Goal: Task Accomplishment & Management: Manage account settings

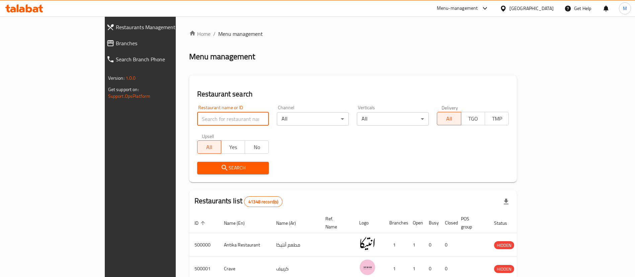
click at [225, 118] on input "search" at bounding box center [233, 118] width 72 height 13
type input "split"
click button "Search" at bounding box center [233, 168] width 72 height 12
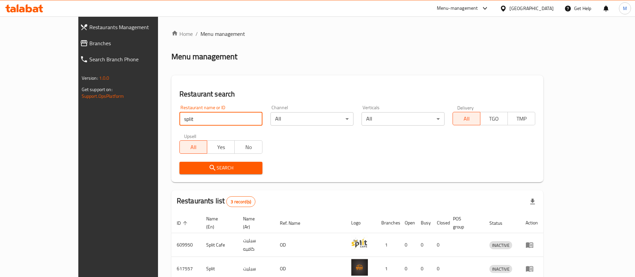
scroll to position [56, 0]
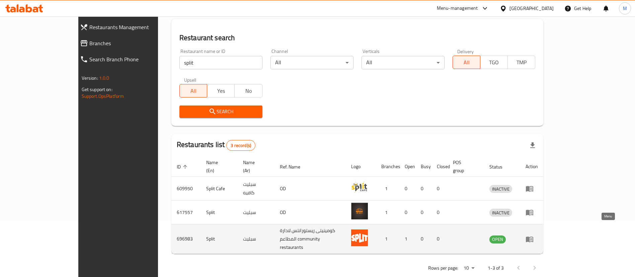
click at [533, 236] on icon "enhanced table" at bounding box center [529, 239] width 7 height 6
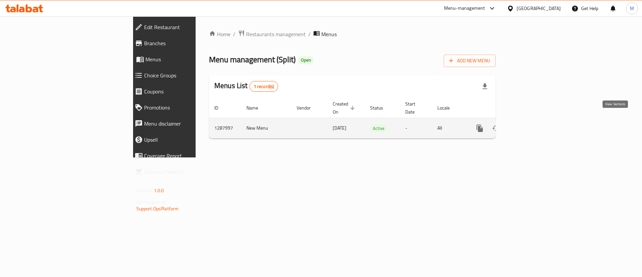
click at [531, 125] on icon "enhanced table" at bounding box center [528, 128] width 6 height 6
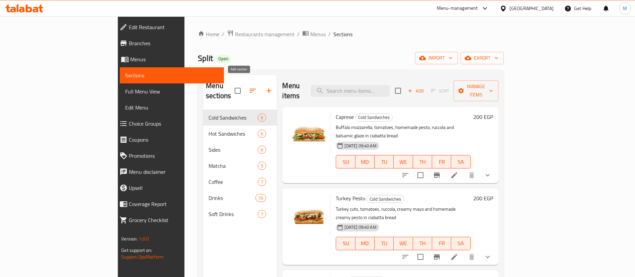
click at [265, 87] on icon "button" at bounding box center [269, 91] width 8 height 8
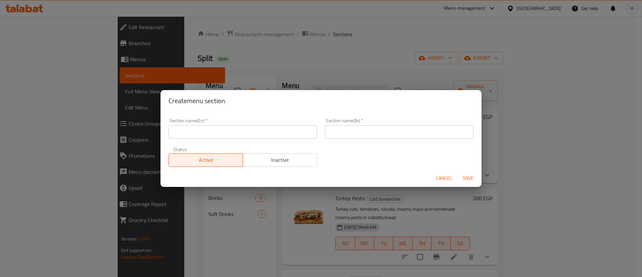
click at [232, 128] on input "text" at bounding box center [243, 131] width 149 height 13
click at [427, 128] on input "text" at bounding box center [399, 131] width 149 height 13
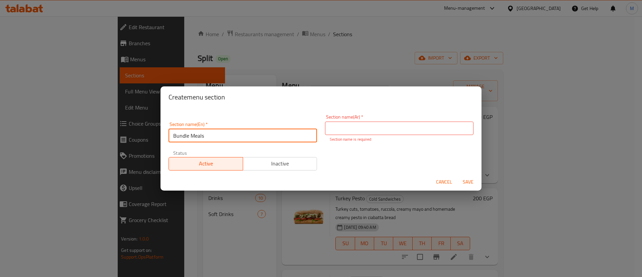
click at [173, 131] on input "Bundle Meals" at bounding box center [243, 135] width 149 height 13
type input "Breakfast Bundles"
click at [342, 129] on input "text" at bounding box center [399, 127] width 149 height 13
click at [221, 140] on input "Breakfast Bundles" at bounding box center [243, 135] width 149 height 13
click at [358, 131] on input "text" at bounding box center [399, 127] width 149 height 13
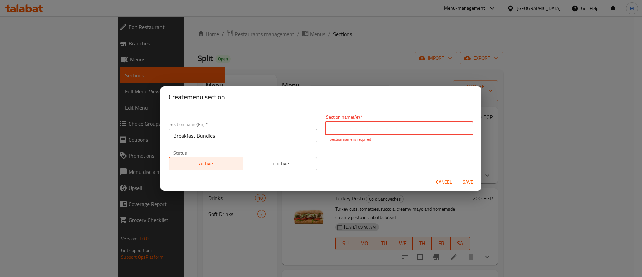
paste input "وجبات الإفطار"
type input "وجبات الإفطار"
click at [466, 178] on span "Save" at bounding box center [468, 182] width 16 height 8
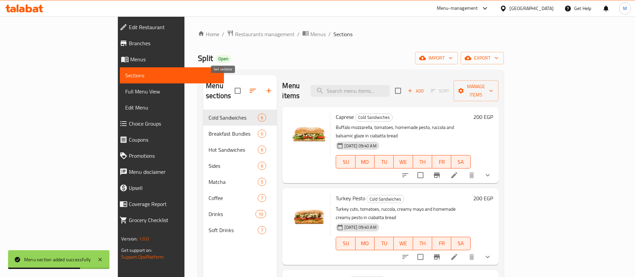
click at [249, 87] on icon "button" at bounding box center [253, 91] width 8 height 8
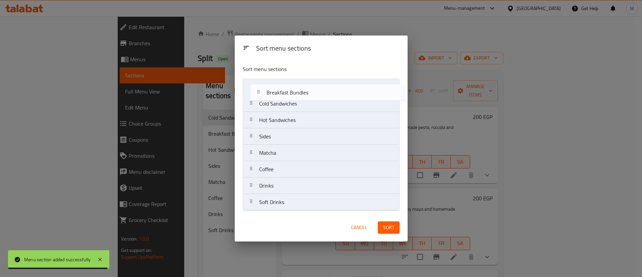
drag, startPoint x: 273, startPoint y: 106, endPoint x: 280, endPoint y: 93, distance: 15.3
click at [280, 93] on nav "Cold Sandwiches Breakfast Bundles Hot Sandwiches Sides Matcha Coffee Drinks Sof…" at bounding box center [321, 145] width 157 height 132
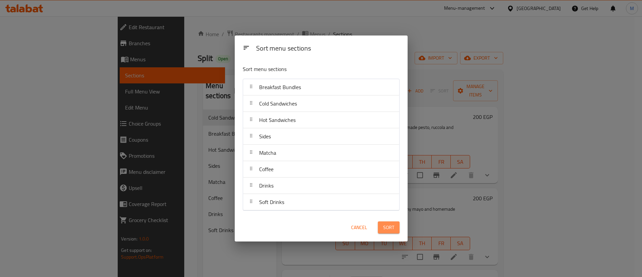
click at [397, 229] on button "Sort" at bounding box center [389, 227] width 22 height 12
